Goal: Task Accomplishment & Management: Manage account settings

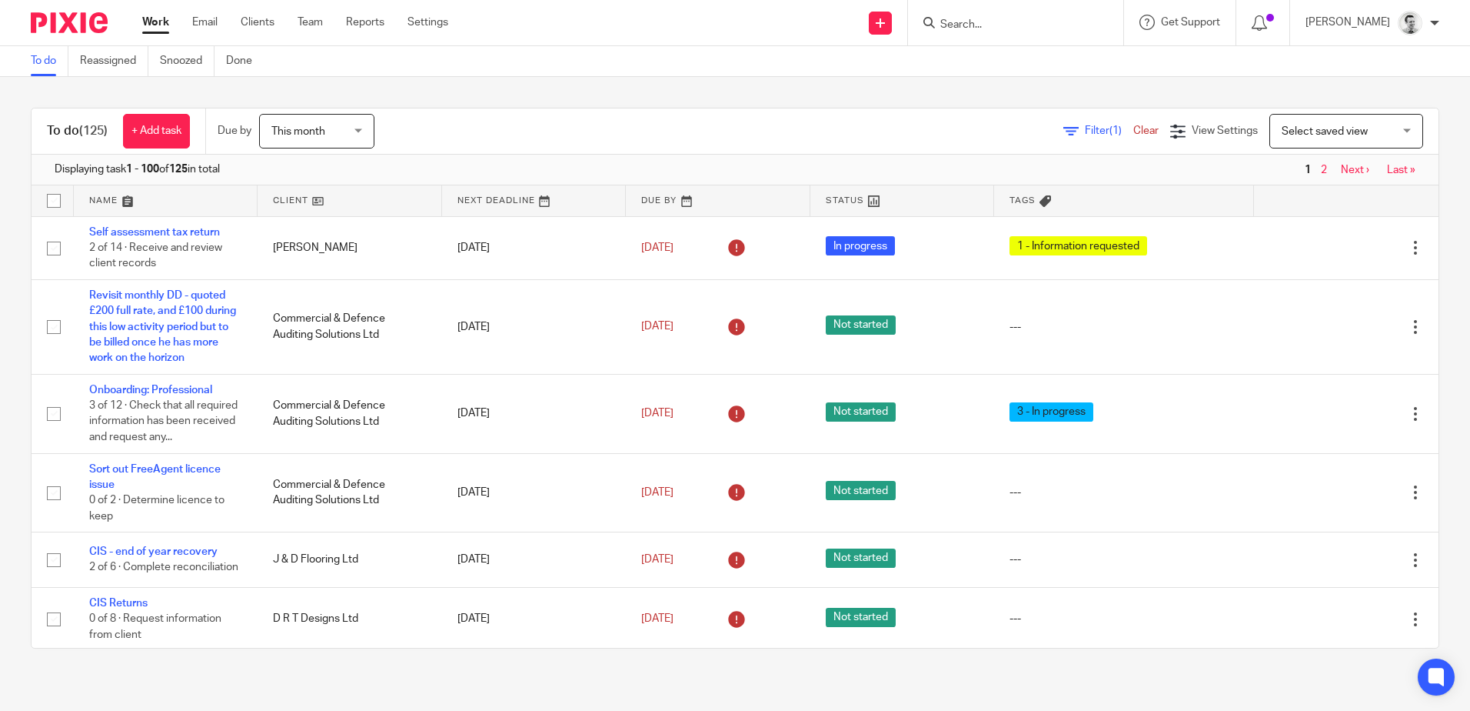
click at [1004, 28] on input "Search" at bounding box center [1008, 25] width 138 height 14
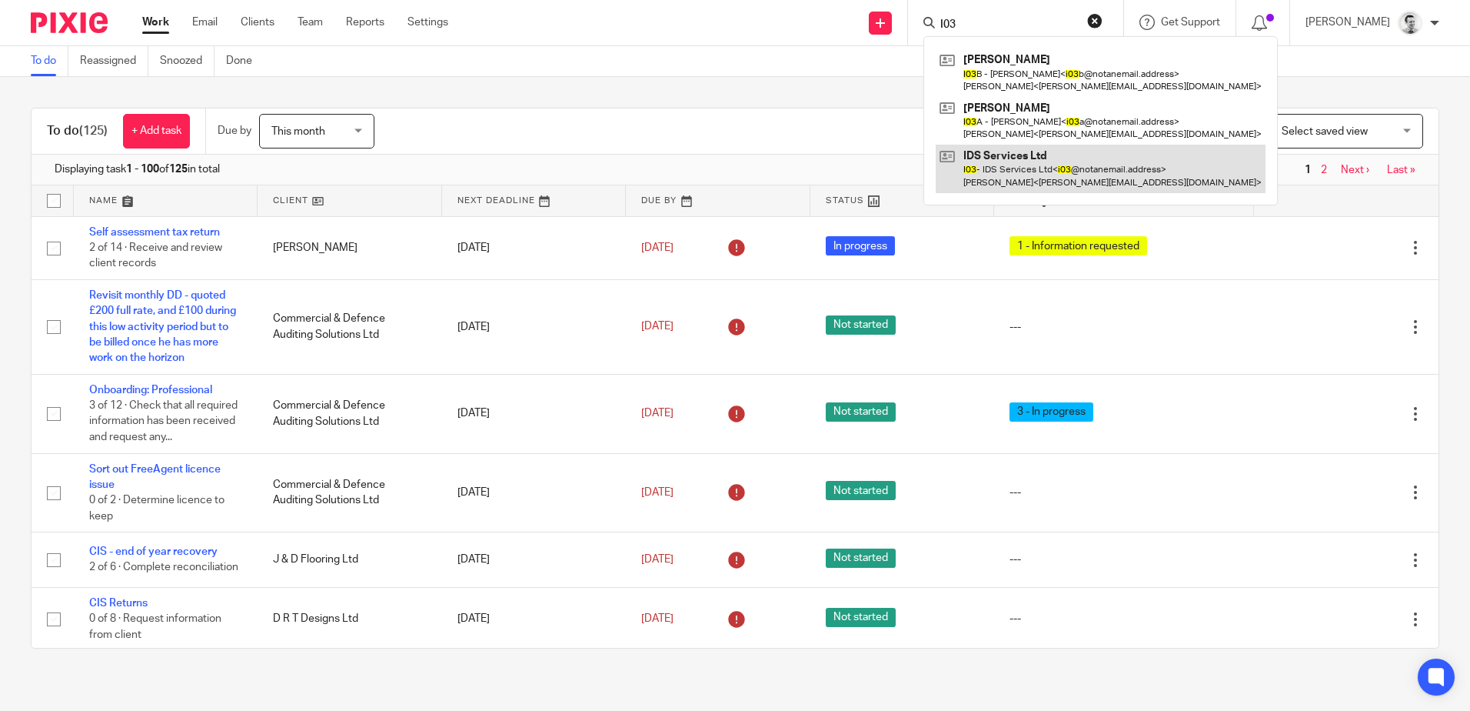
type input "I03"
click at [1023, 175] on link at bounding box center [1101, 169] width 330 height 48
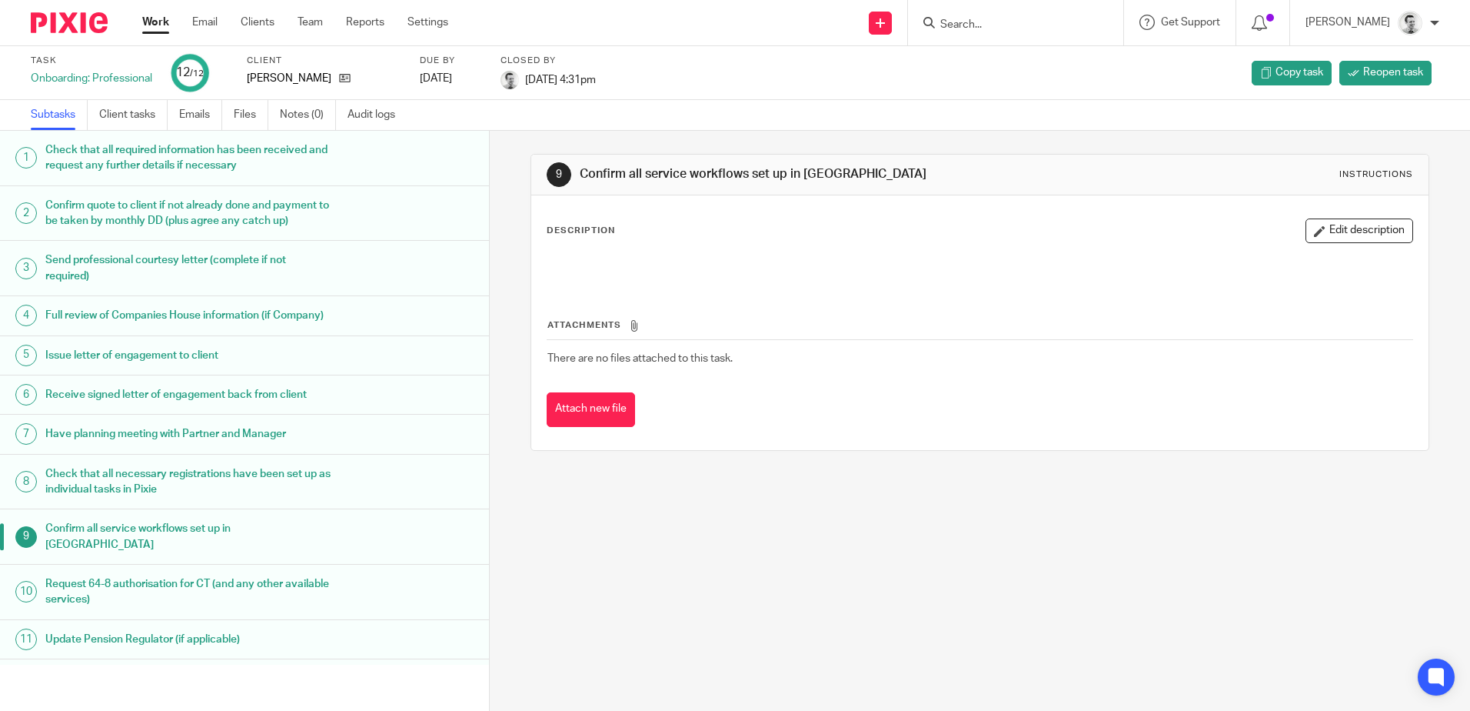
click at [154, 17] on link "Work" at bounding box center [155, 22] width 27 height 15
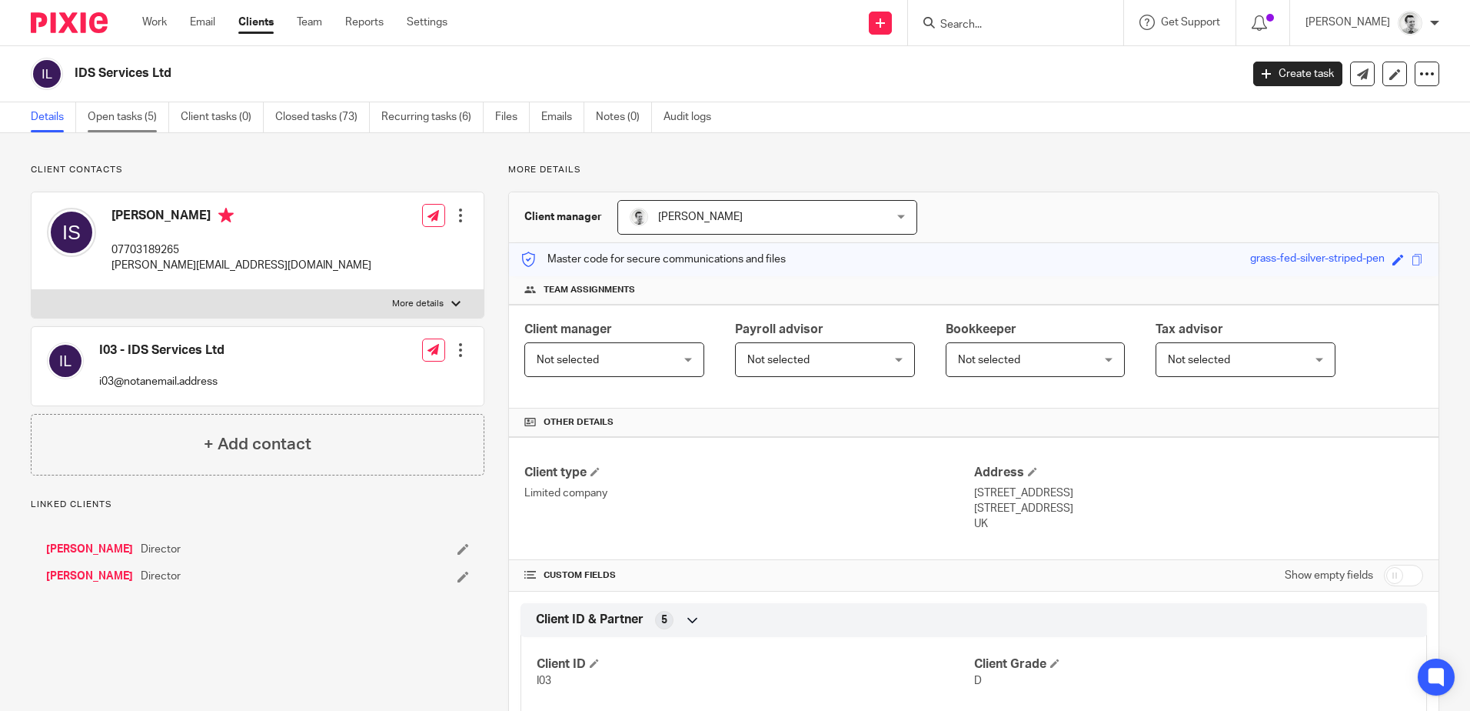
click at [128, 120] on link "Open tasks (5)" at bounding box center [129, 117] width 82 height 30
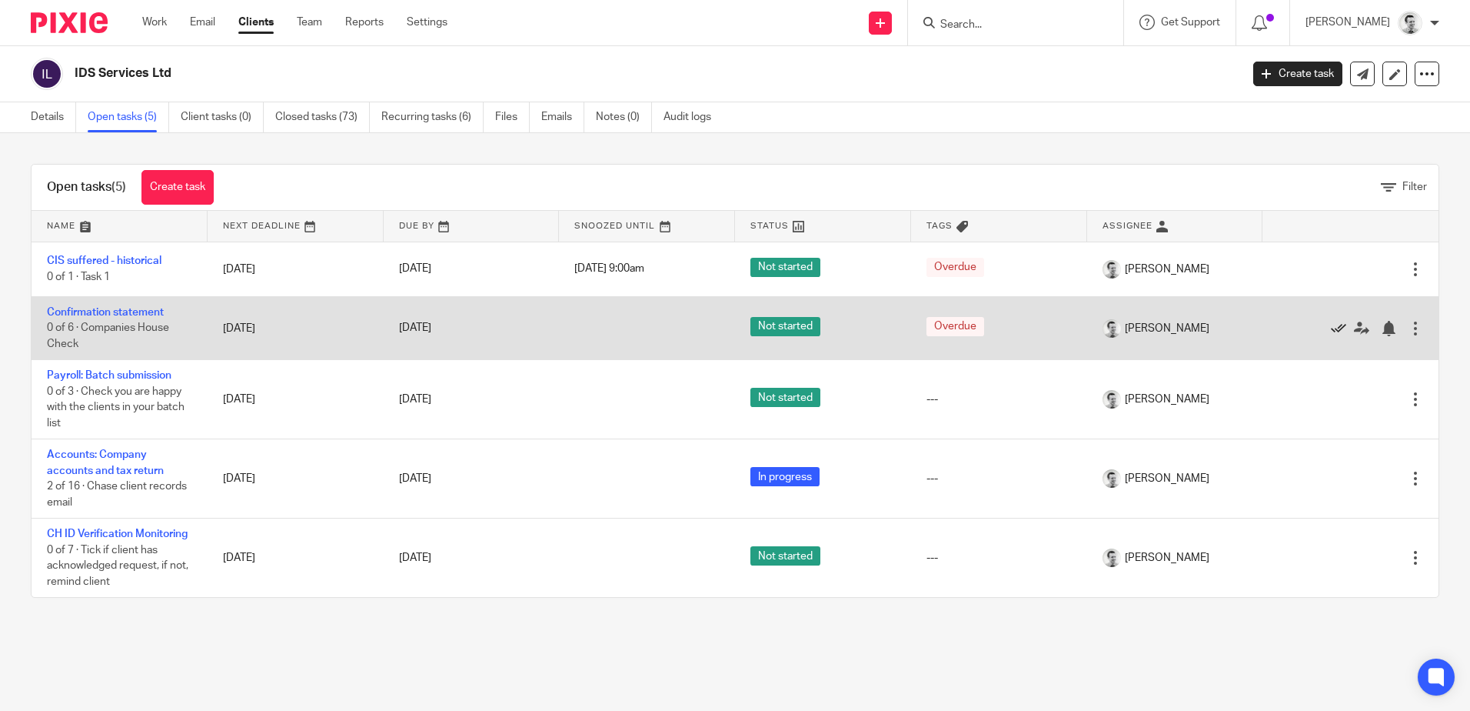
click at [1331, 325] on icon at bounding box center [1338, 328] width 15 height 15
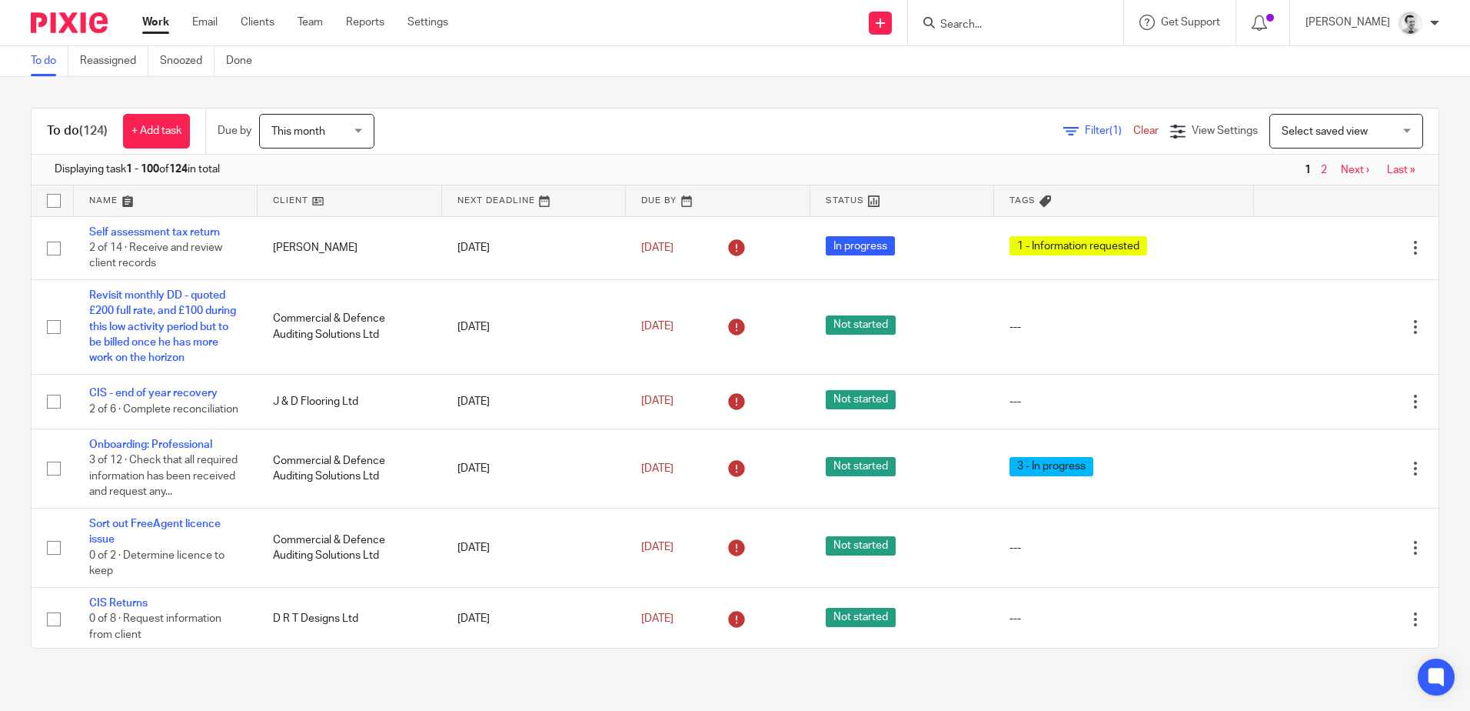
click at [1085, 125] on span "Filter (1)" at bounding box center [1109, 130] width 48 height 11
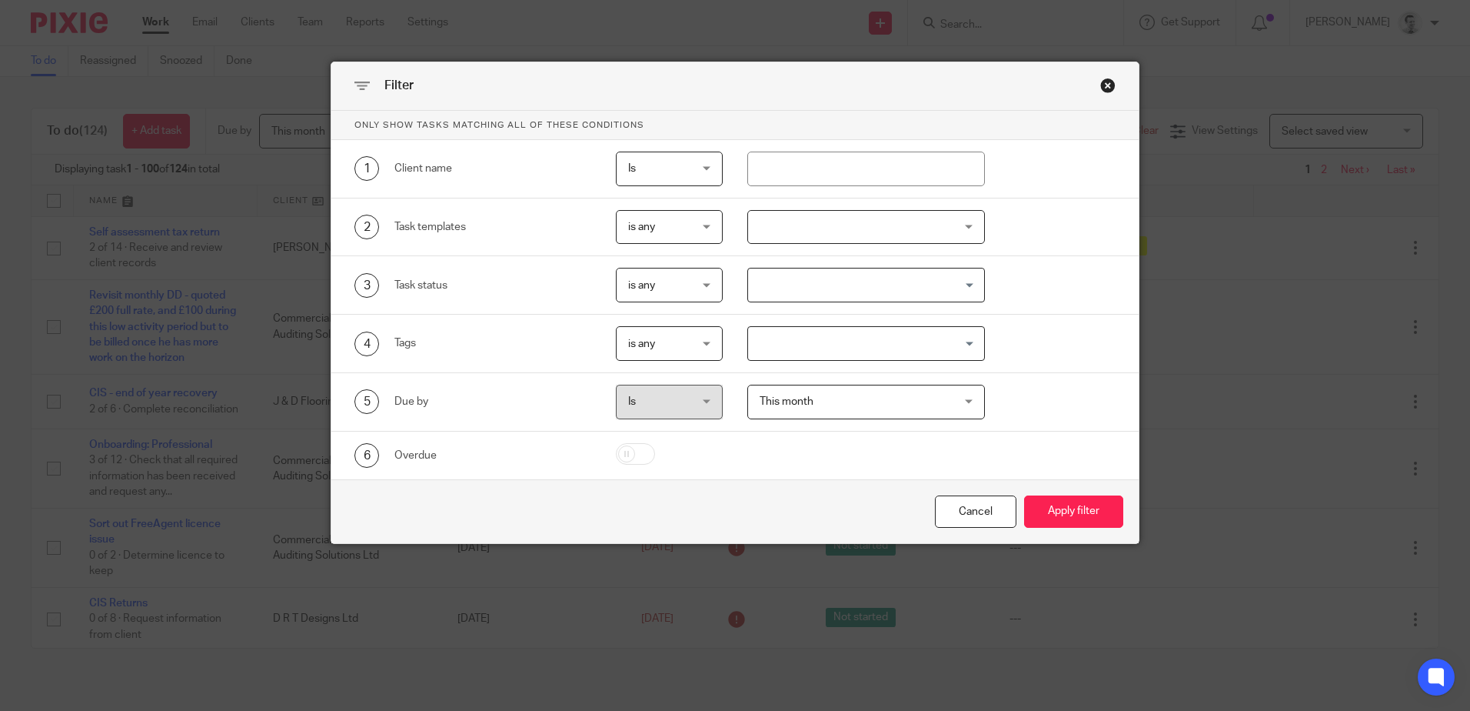
click at [904, 240] on div at bounding box center [866, 227] width 238 height 35
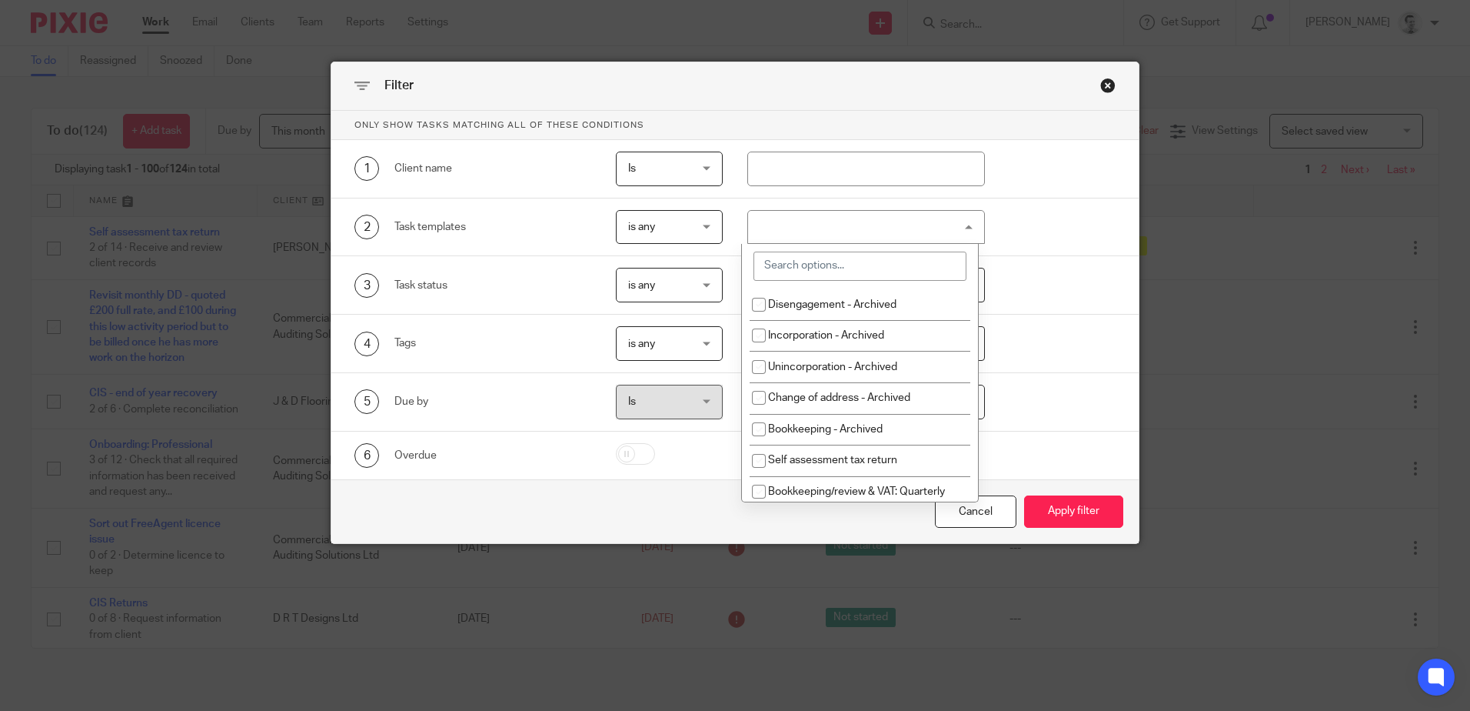
click at [884, 265] on input "search" at bounding box center [860, 265] width 213 height 29
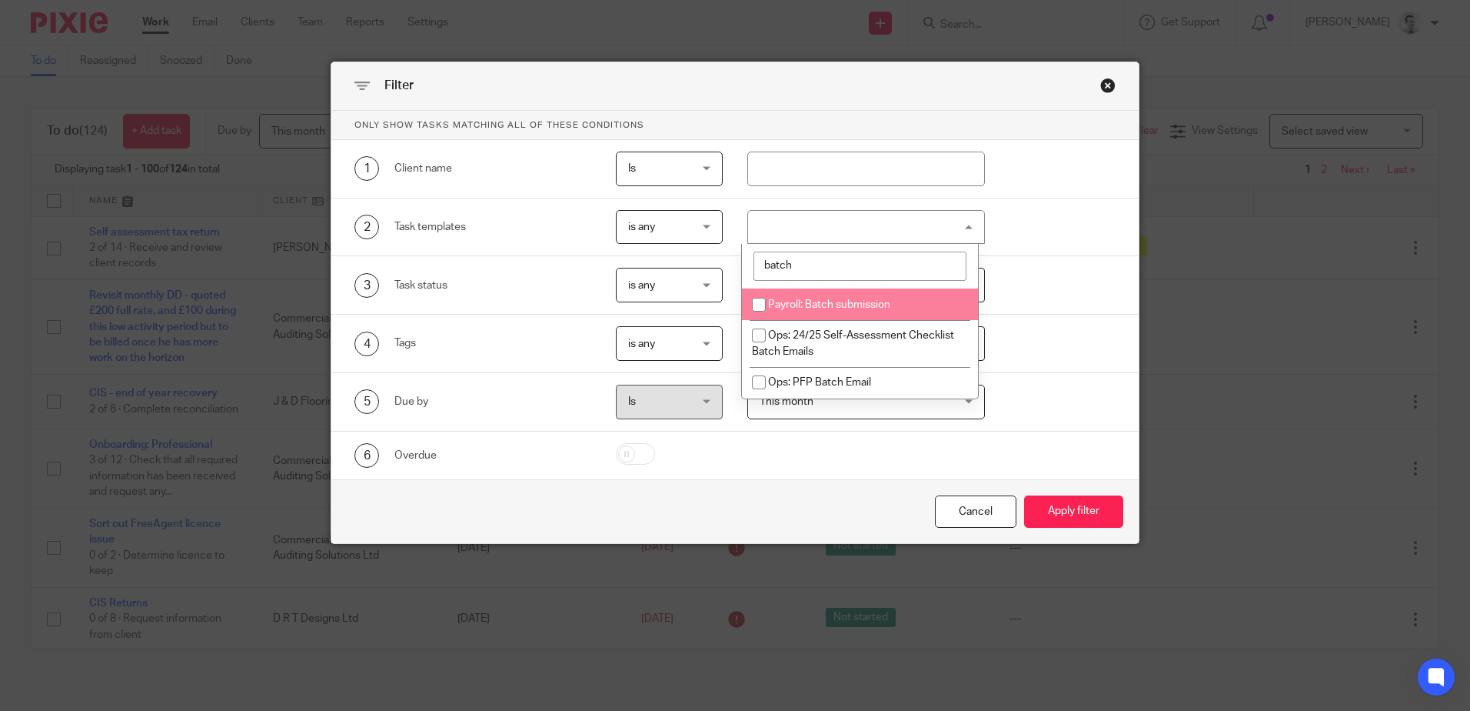
type input "batch"
click at [764, 304] on input "checkbox" at bounding box center [758, 304] width 29 height 29
checkbox input "true"
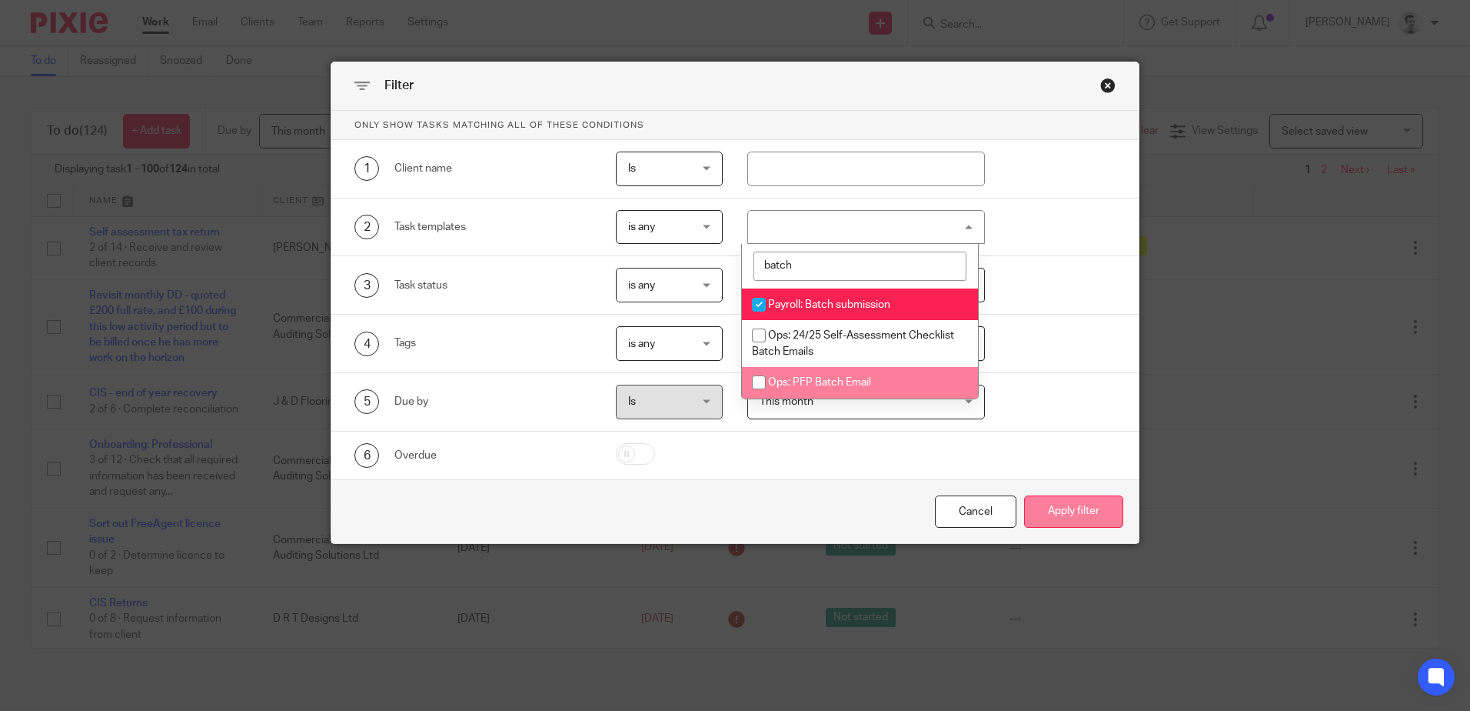
click at [1077, 514] on button "Apply filter" at bounding box center [1073, 511] width 99 height 33
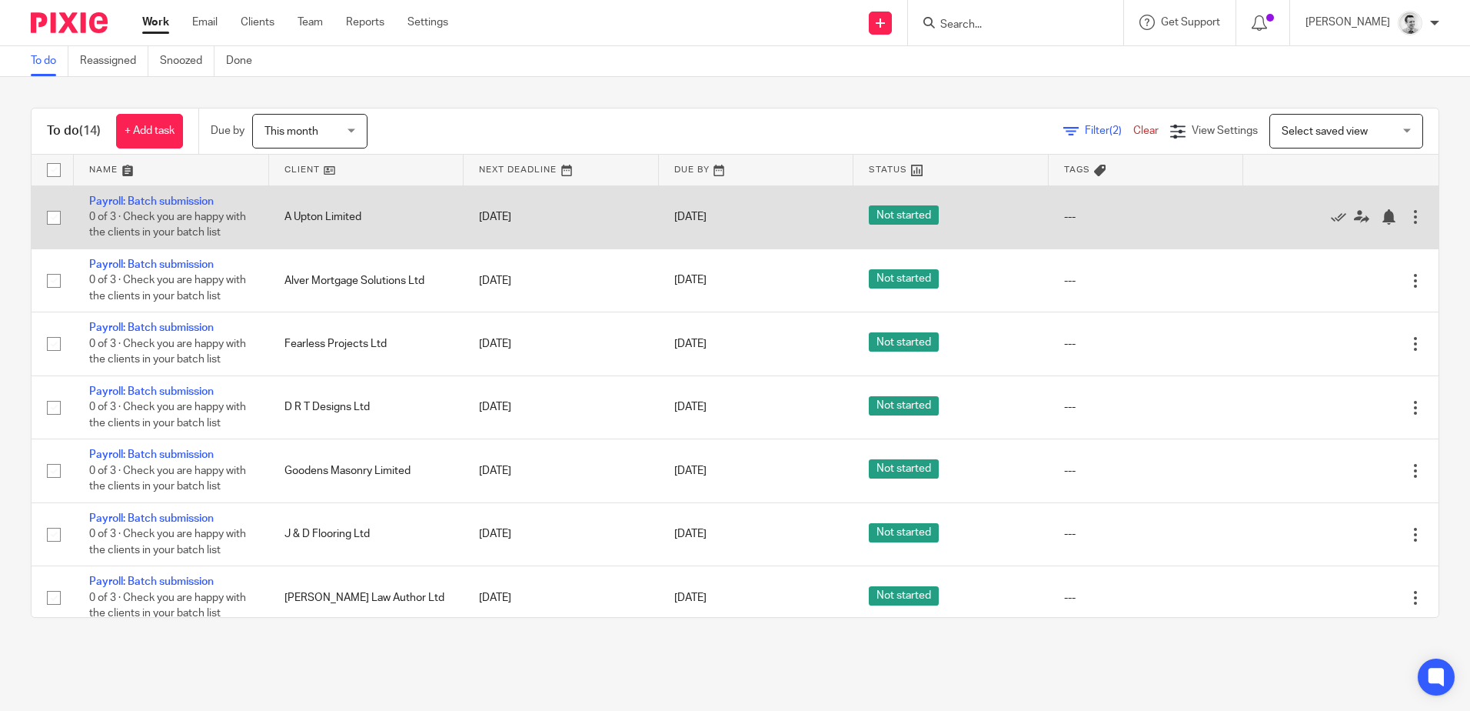
click at [52, 217] on input "checkbox" at bounding box center [53, 217] width 29 height 29
checkbox input "true"
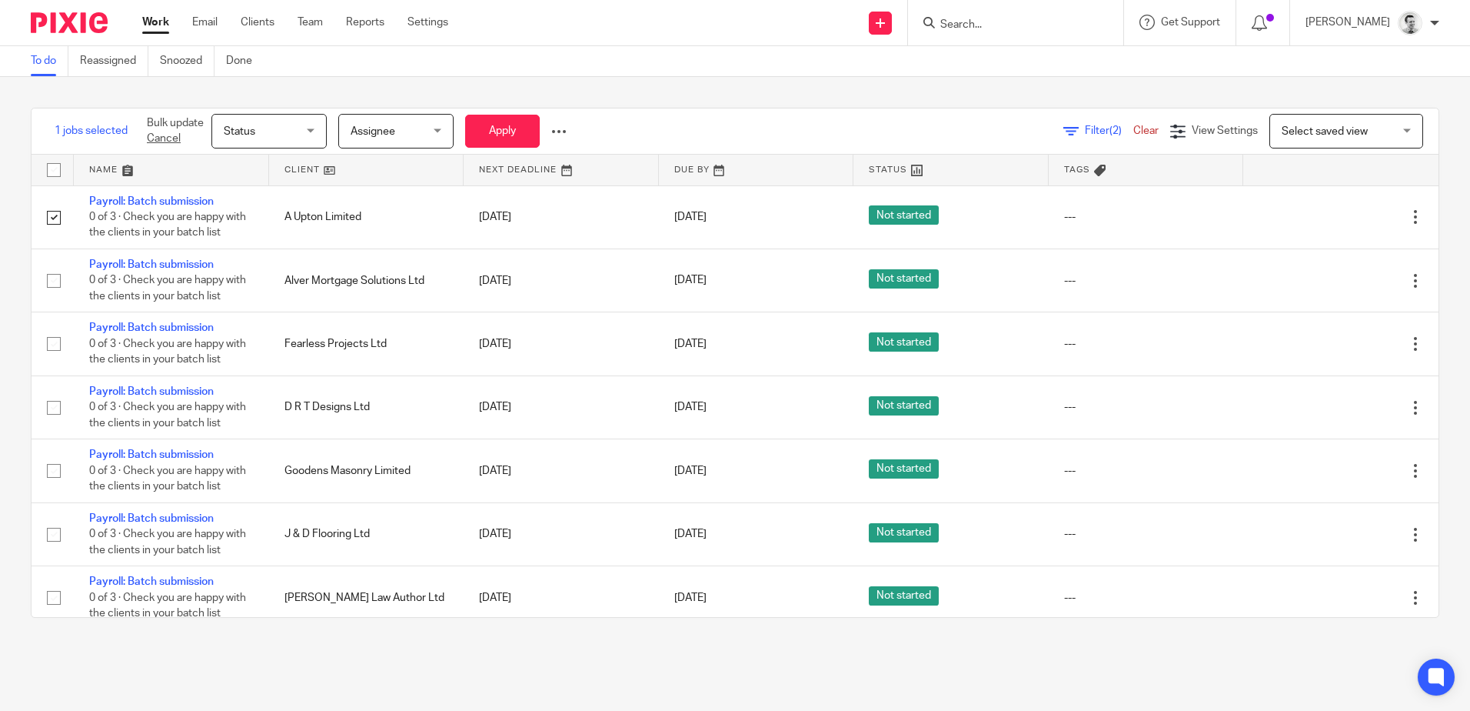
click at [266, 133] on span "Status" at bounding box center [265, 131] width 82 height 32
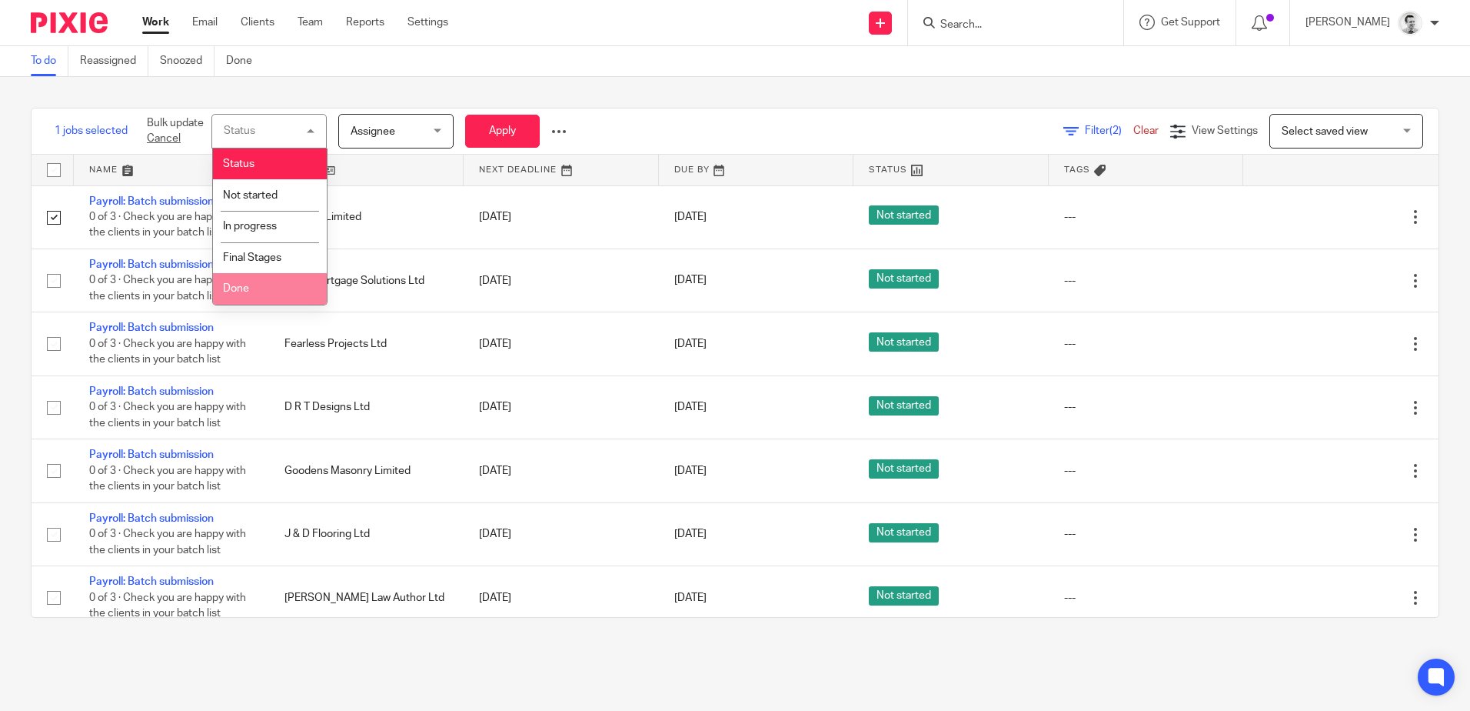
click at [261, 289] on li "Done" at bounding box center [270, 289] width 114 height 32
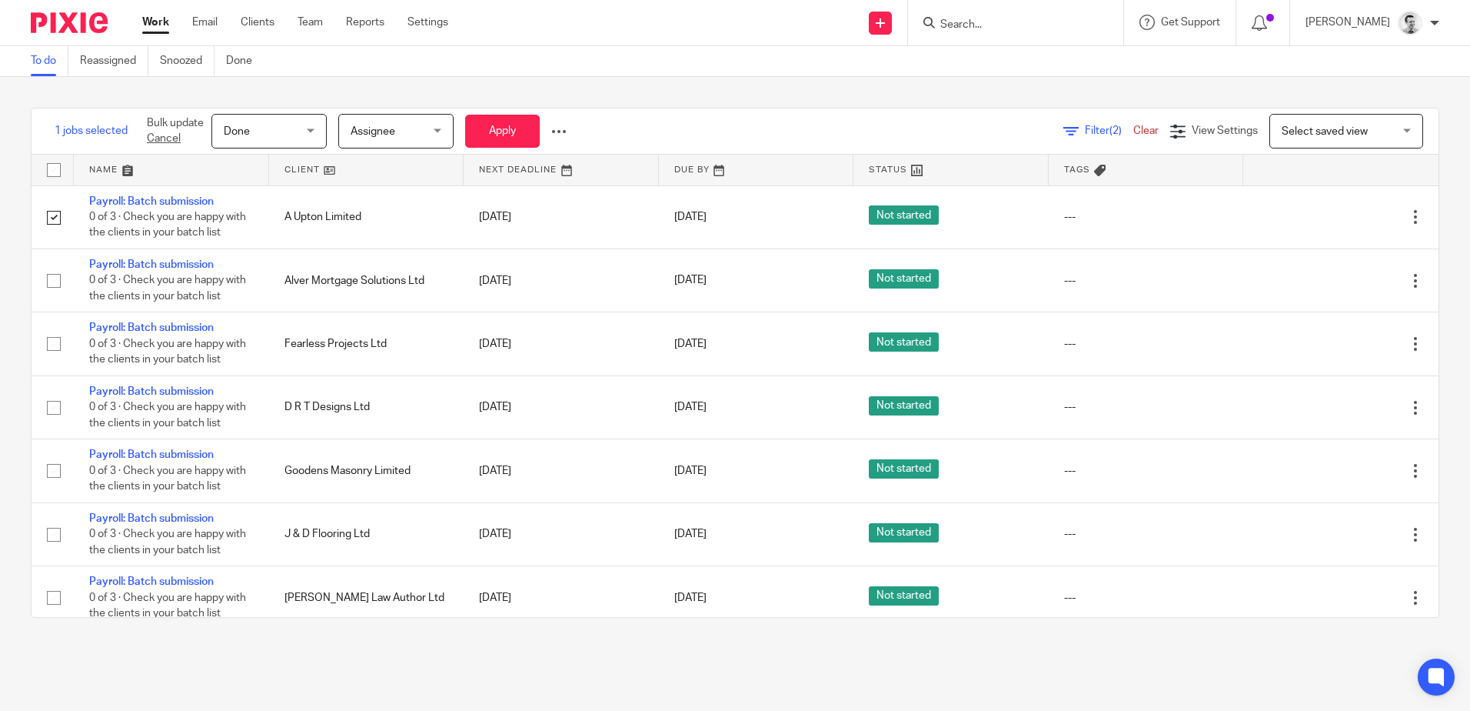
click at [417, 133] on span "Assignee" at bounding box center [392, 131] width 82 height 32
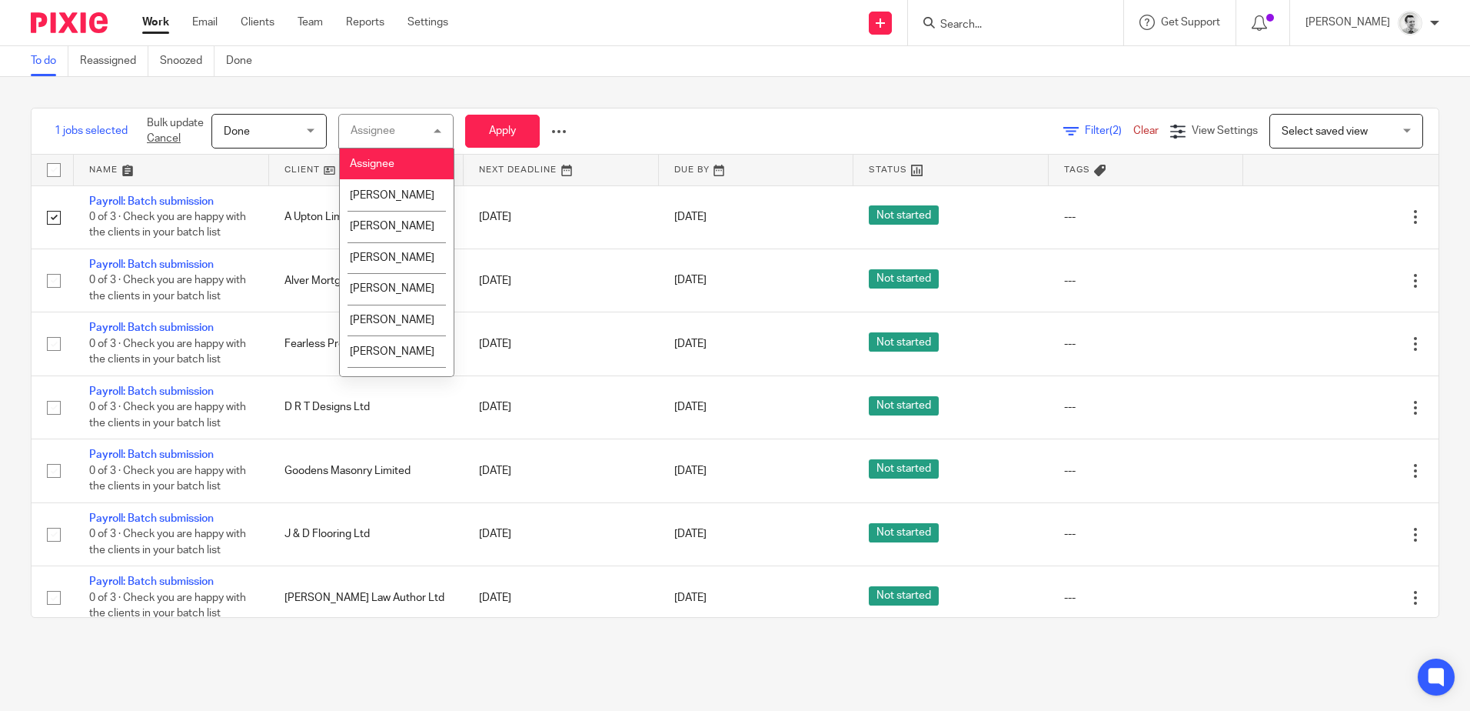
click at [536, 85] on div "1 jobs selected Bulk update Cancel Done Done Status Not started In progress Fin…" at bounding box center [735, 362] width 1470 height 571
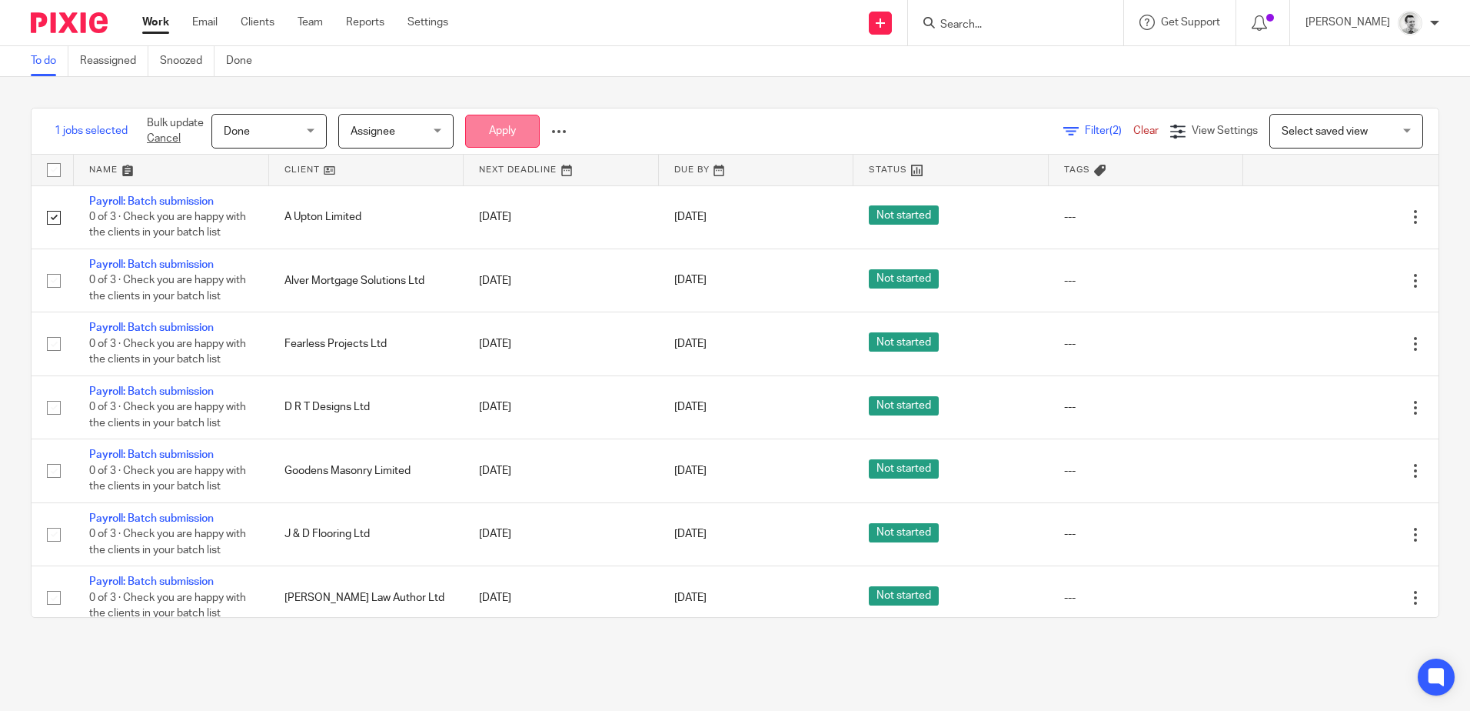
click at [513, 128] on button "Apply" at bounding box center [502, 131] width 75 height 33
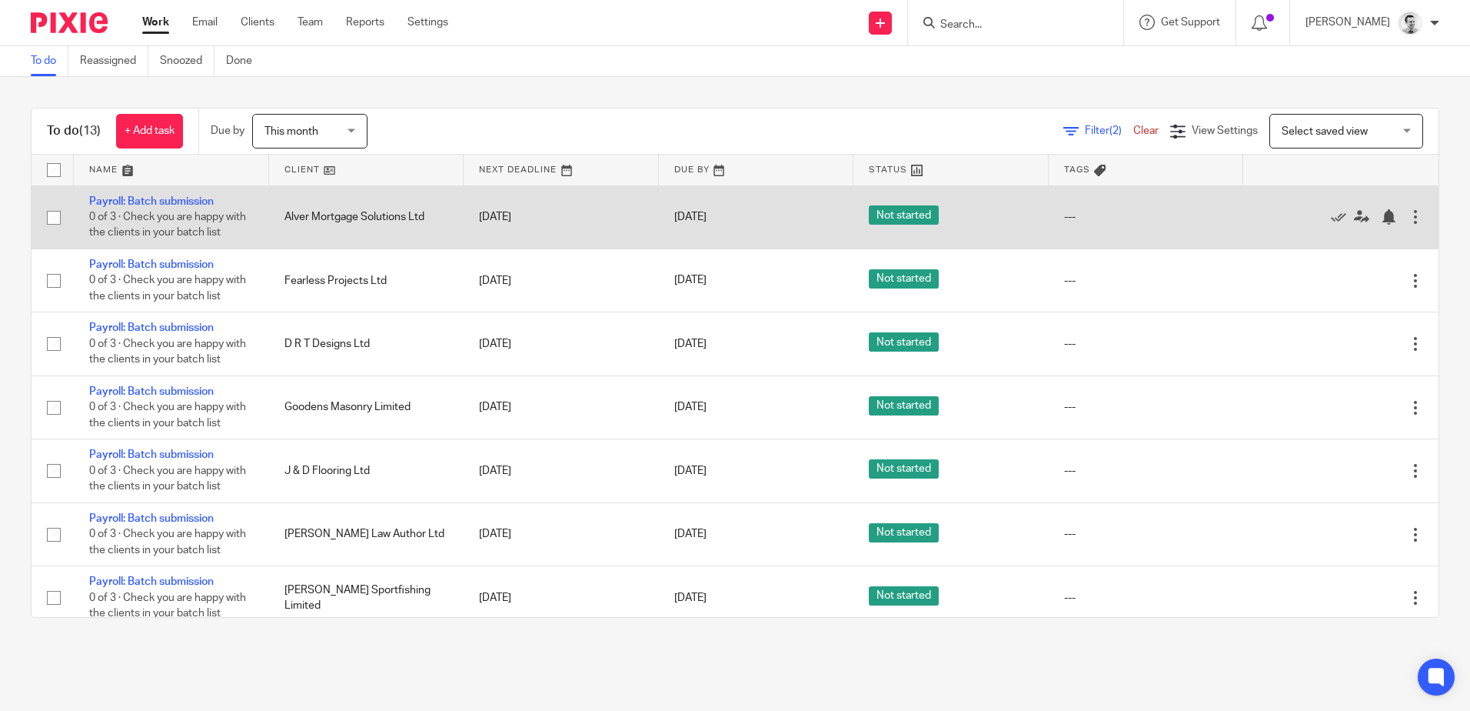
click at [52, 217] on input "checkbox" at bounding box center [53, 217] width 29 height 29
checkbox input "true"
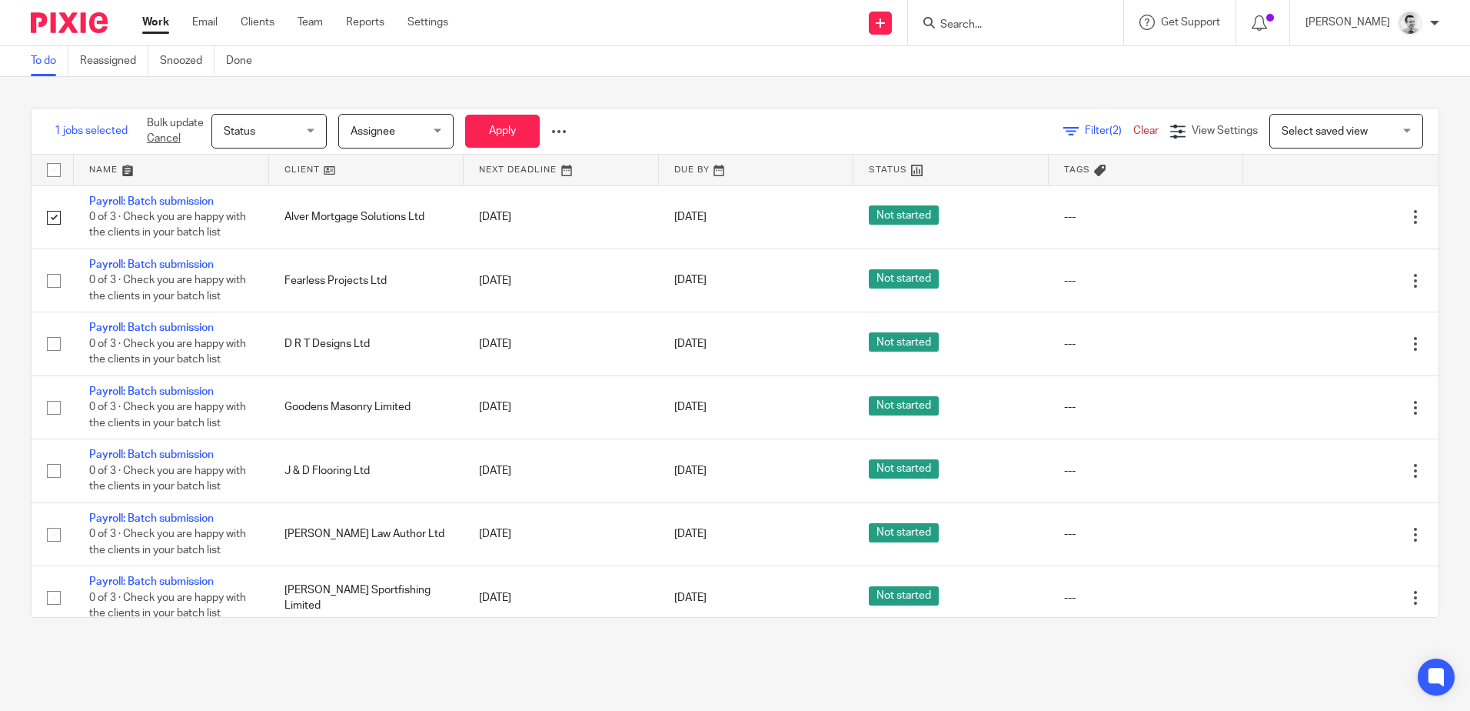
click at [289, 131] on span "Status" at bounding box center [265, 131] width 82 height 32
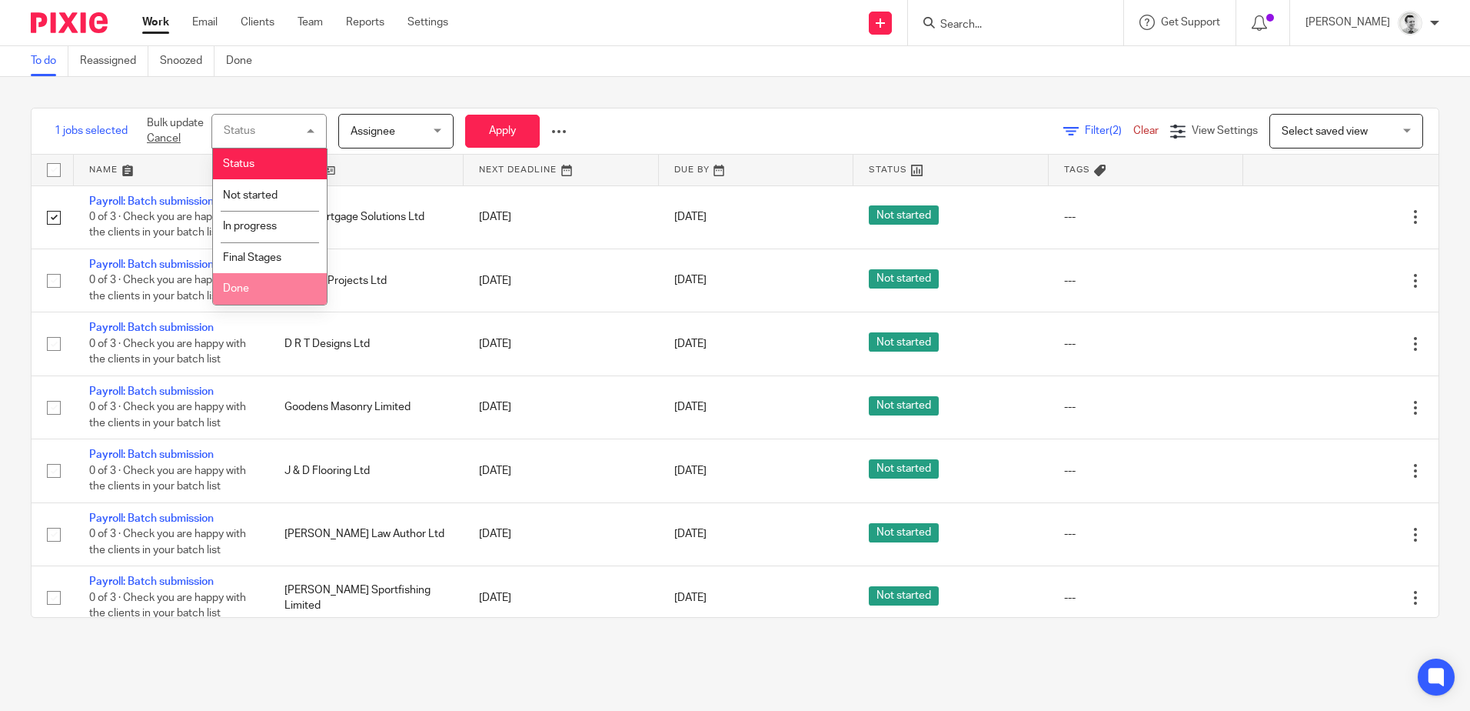
click at [265, 289] on li "Done" at bounding box center [270, 289] width 114 height 32
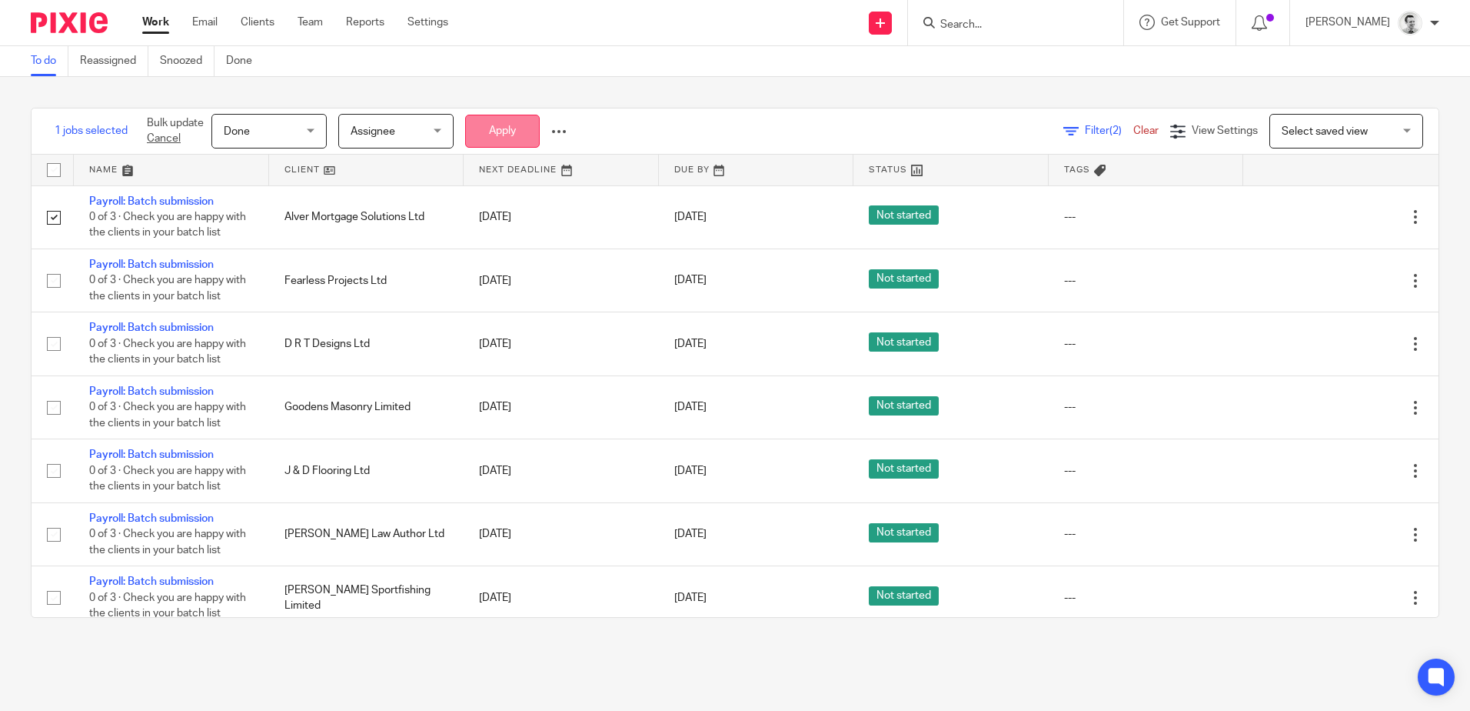
click at [504, 134] on button "Apply" at bounding box center [502, 131] width 75 height 33
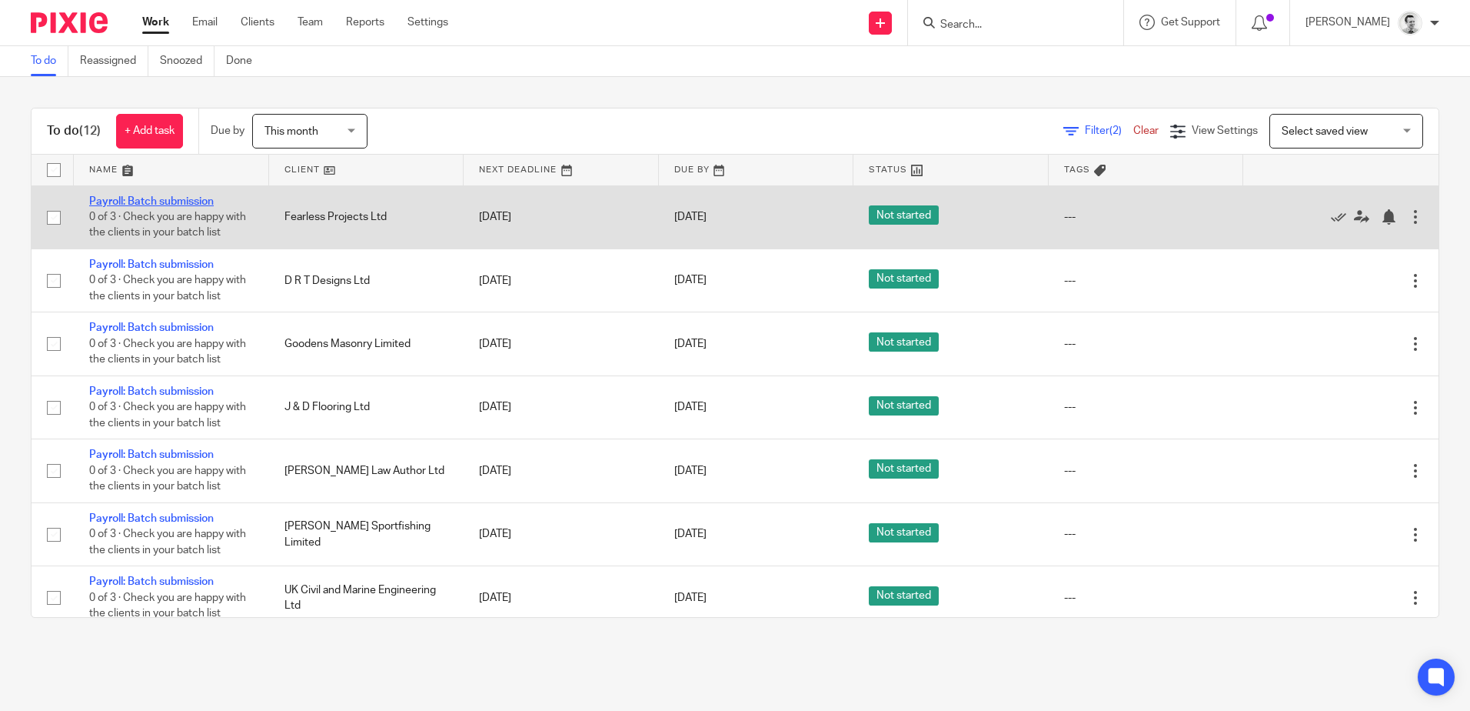
click at [168, 201] on link "Payroll: Batch submission" at bounding box center [151, 201] width 125 height 11
click at [53, 218] on input "checkbox" at bounding box center [53, 217] width 29 height 29
checkbox input "true"
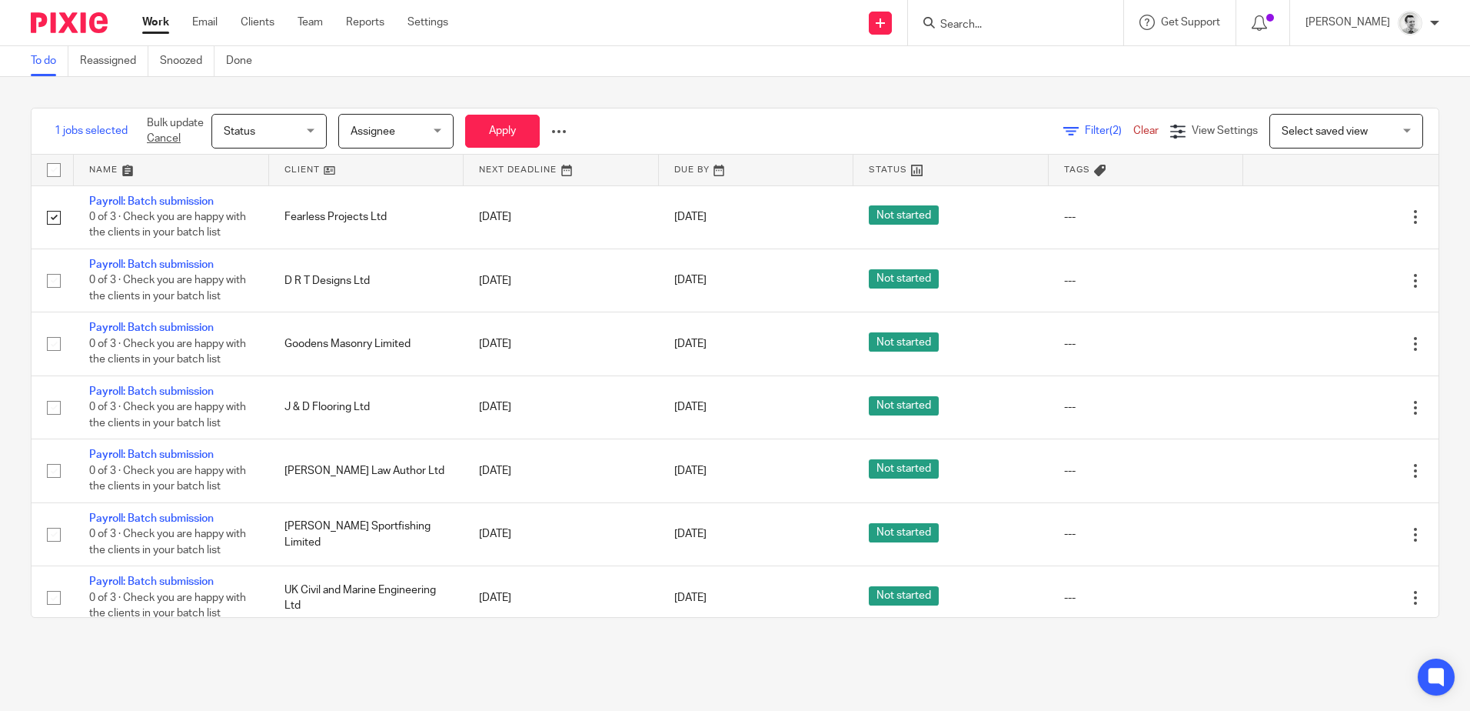
click at [288, 135] on span "Status" at bounding box center [265, 131] width 82 height 32
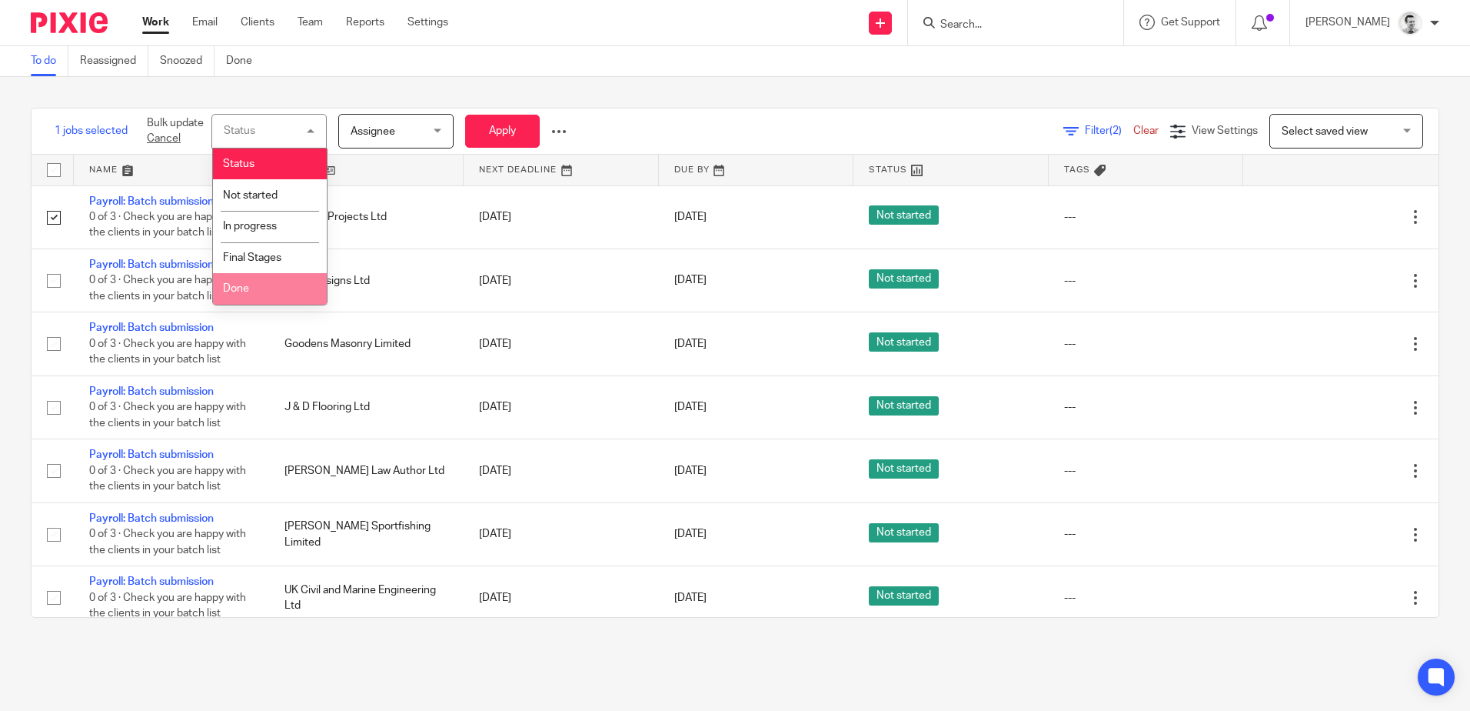
click at [250, 285] on li "Done" at bounding box center [270, 289] width 114 height 32
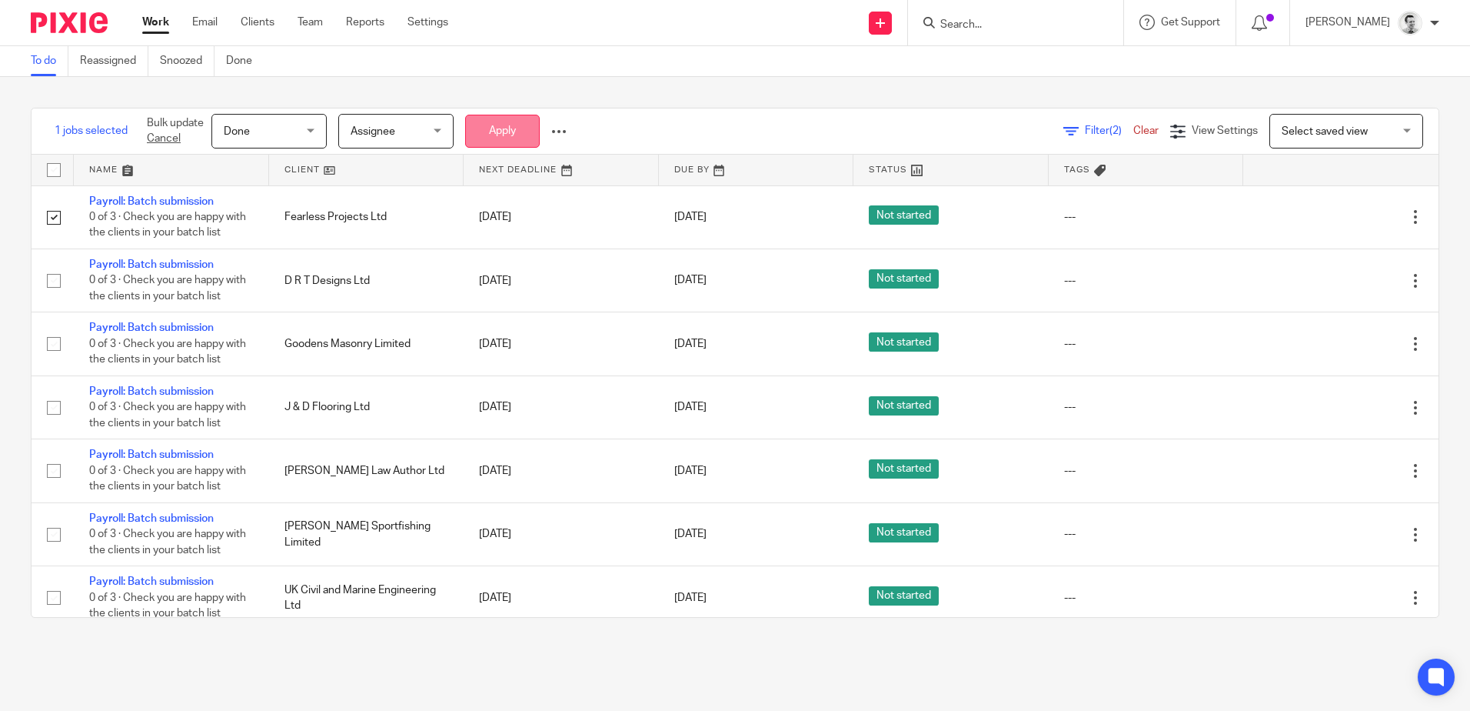
click at [508, 124] on button "Apply" at bounding box center [502, 131] width 75 height 33
